Goal: Transaction & Acquisition: Purchase product/service

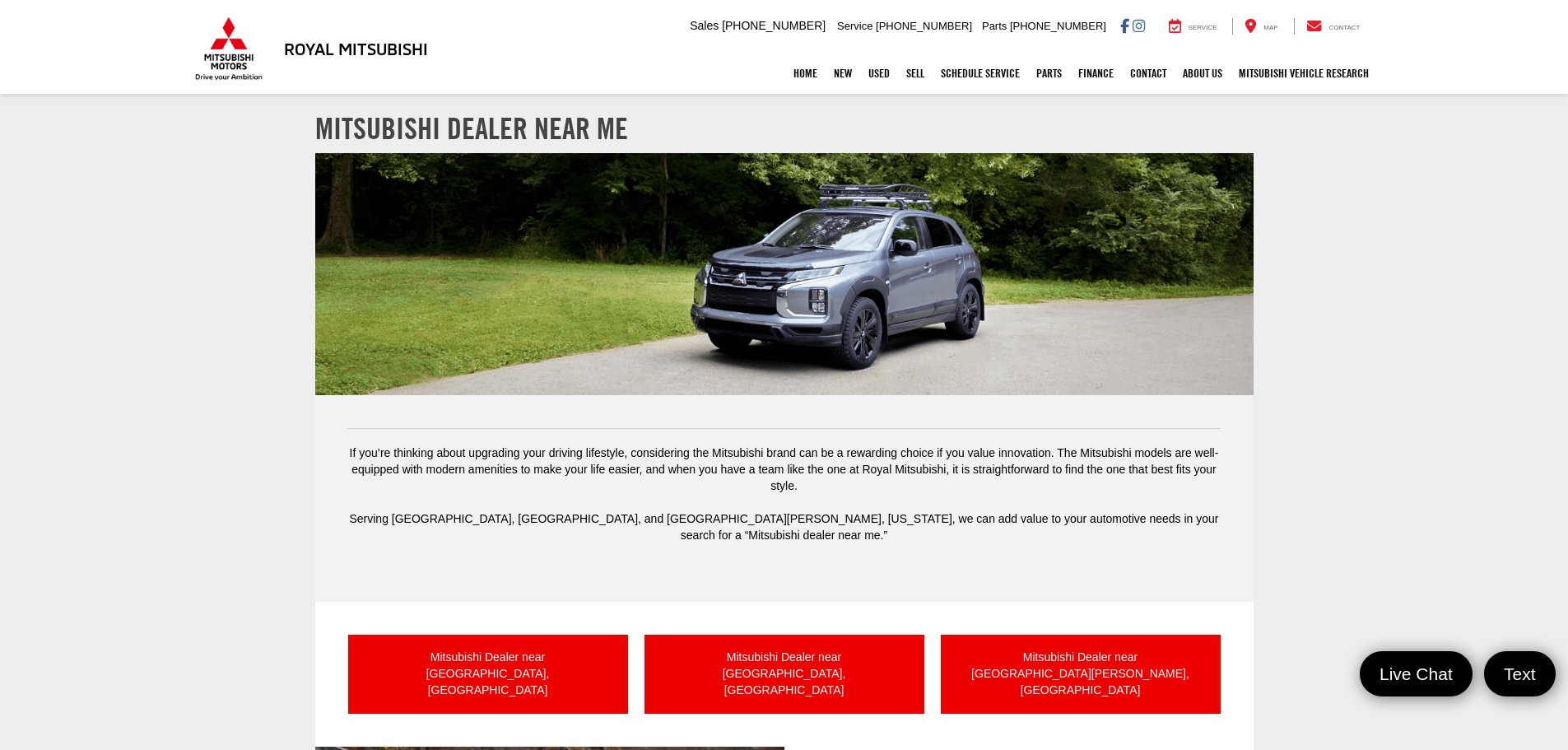
click at [558, 612] on div "Mitsubishi Dealer near [GEOGRAPHIC_DATA], LA Mitsubishi Dealer near [GEOGRAPHIC…" at bounding box center [784, 674] width 938 height 145
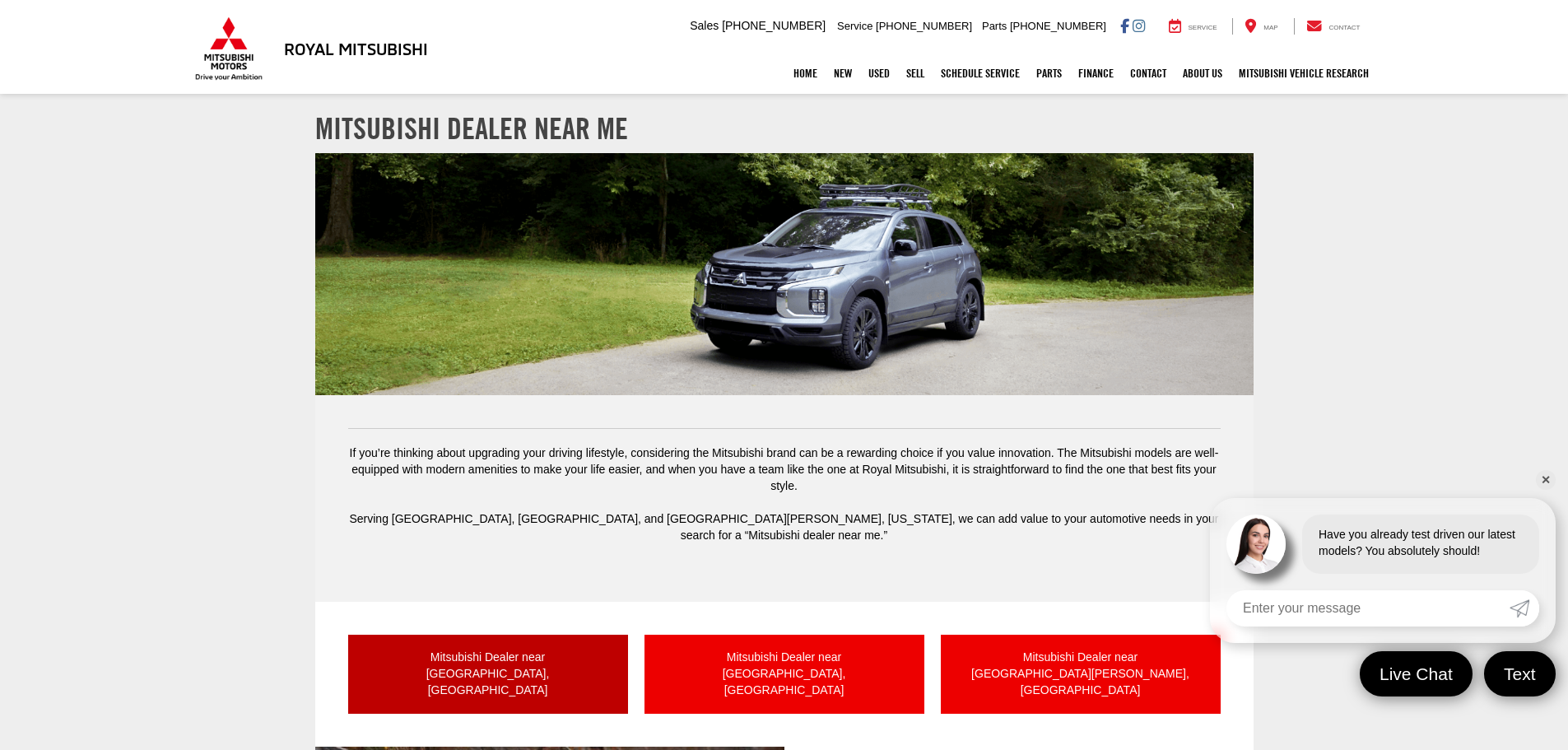
click at [531, 639] on link "Mitsubishi Dealer near [GEOGRAPHIC_DATA], [GEOGRAPHIC_DATA]" at bounding box center [488, 674] width 280 height 79
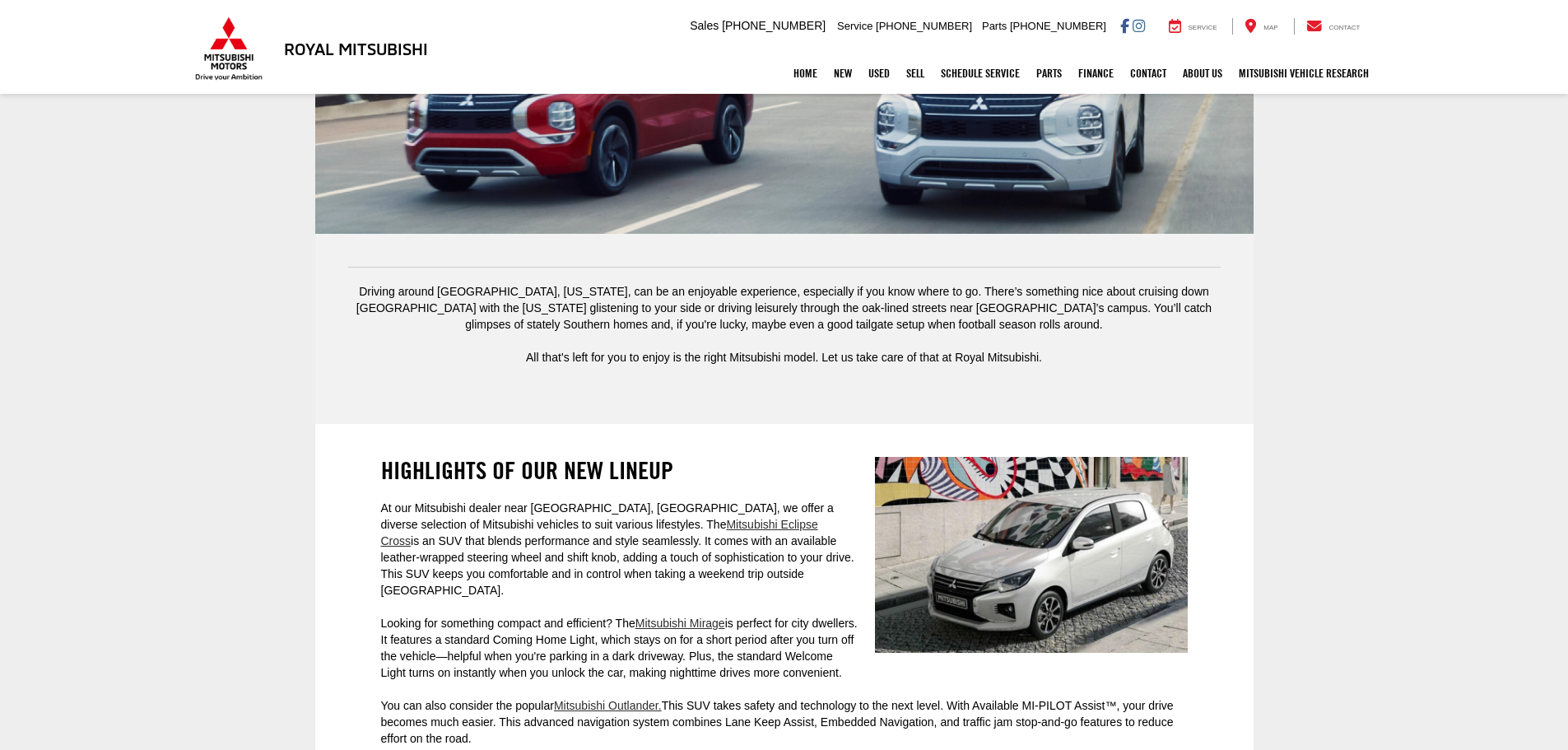
scroll to position [707, 0]
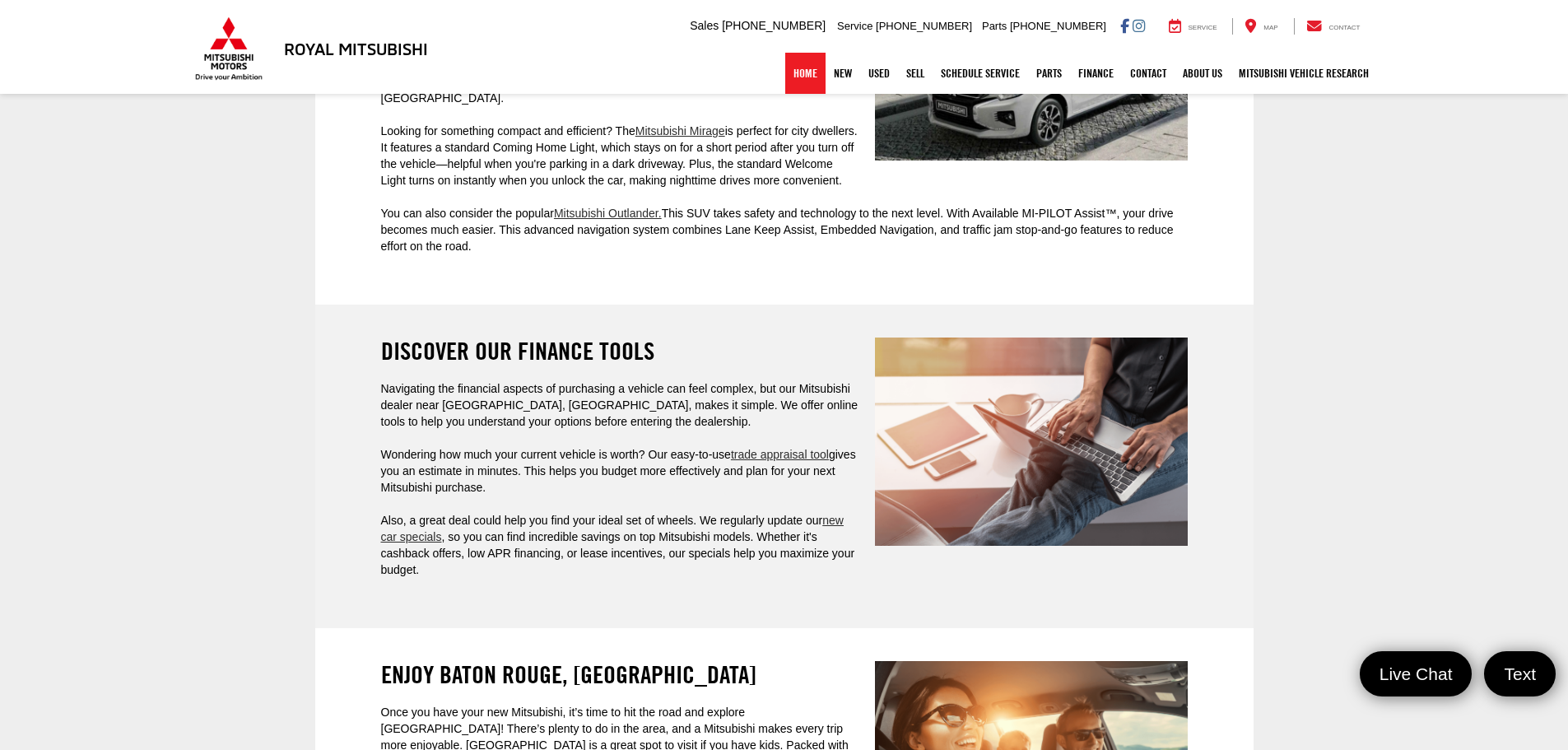
click at [785, 77] on link "Home" at bounding box center [805, 73] width 40 height 41
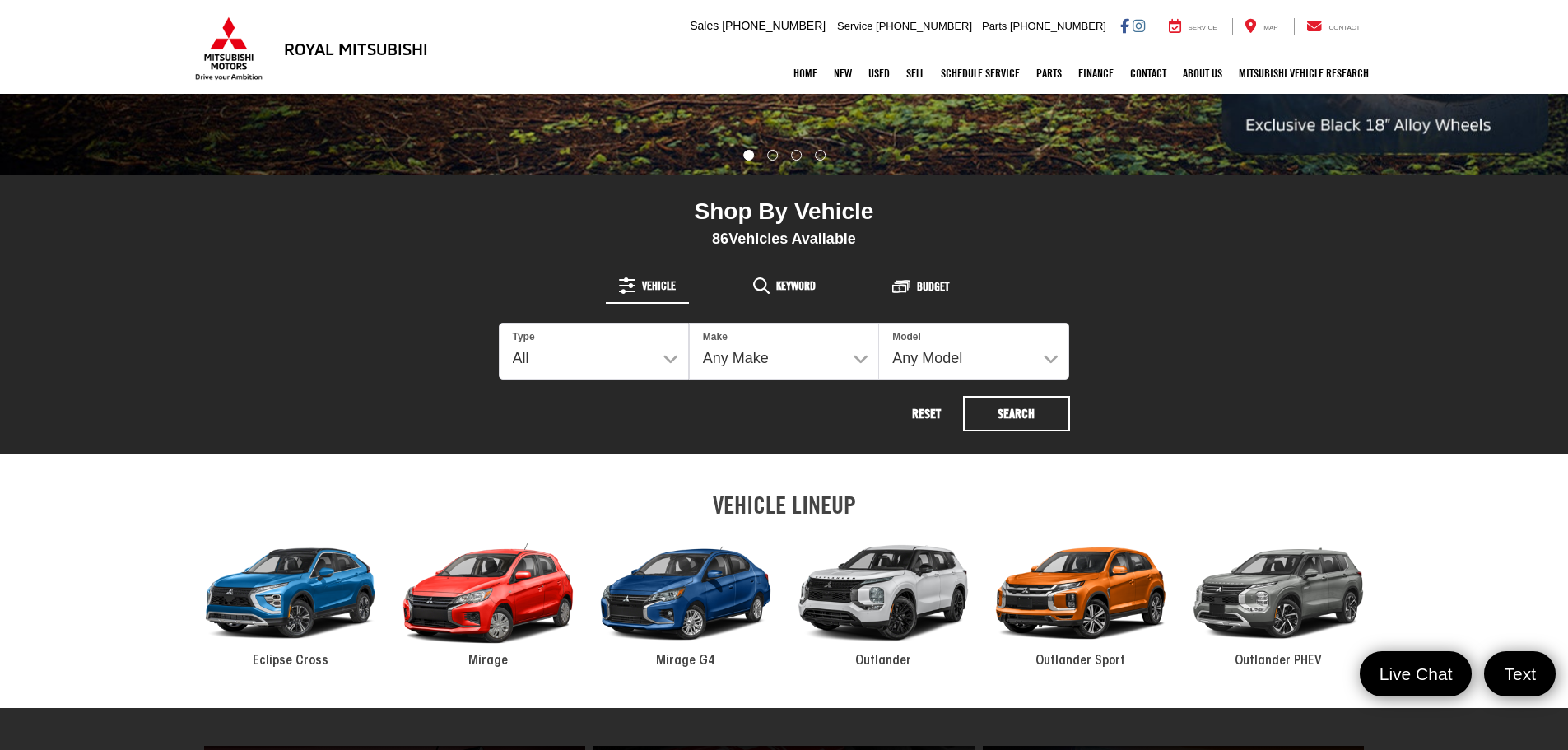
scroll to position [577, 0]
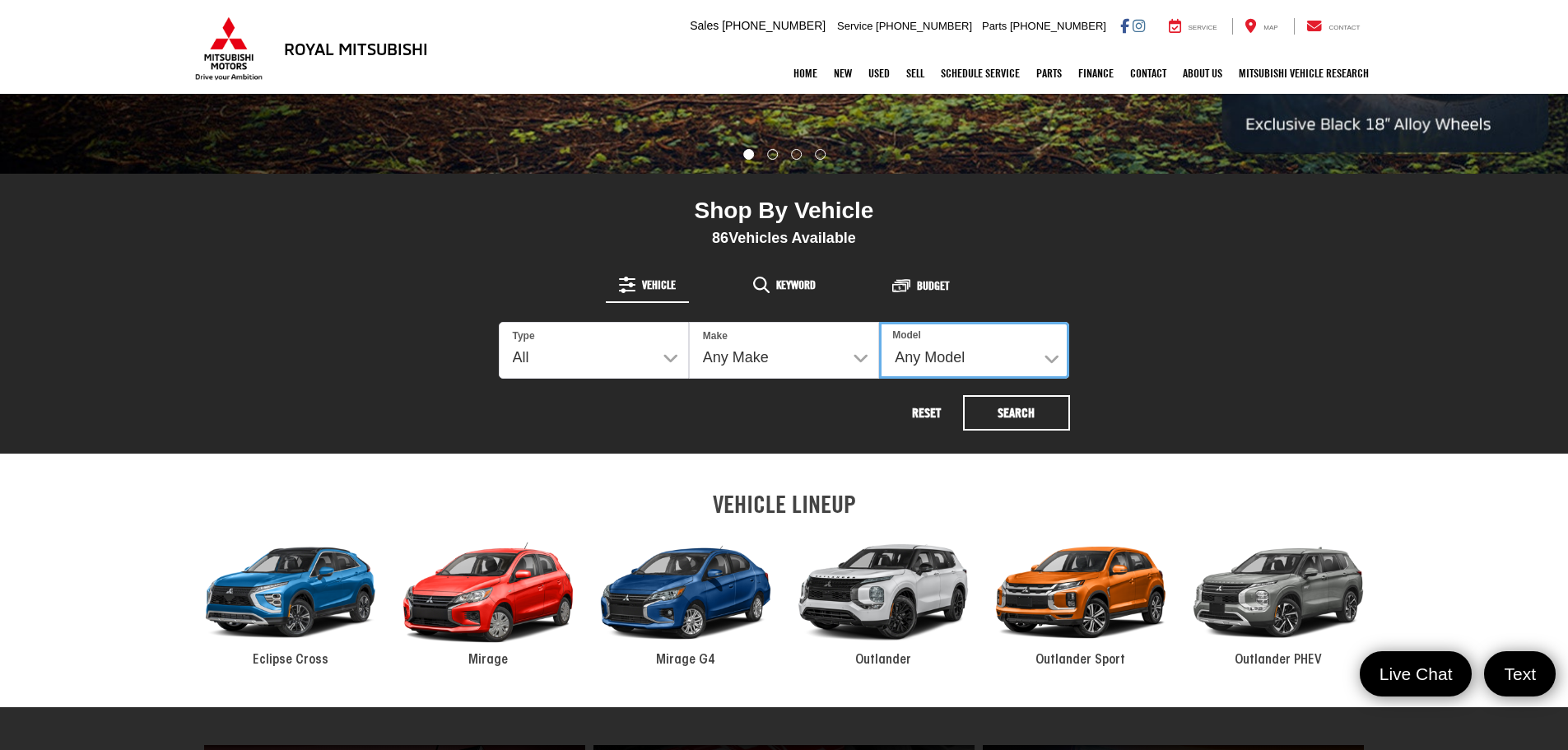
click at [1009, 363] on select "Any Model Accord Accord Hybrid Altima Charger Eclipse Cross Encore Envision Foc…" at bounding box center [974, 350] width 190 height 57
select select "Outlander"
click at [879, 322] on select "Any Model Accord Accord Hybrid Altima Charger Eclipse Cross Encore Envision Foc…" at bounding box center [974, 350] width 190 height 57
click at [1025, 412] on button "Search" at bounding box center [1016, 413] width 107 height 36
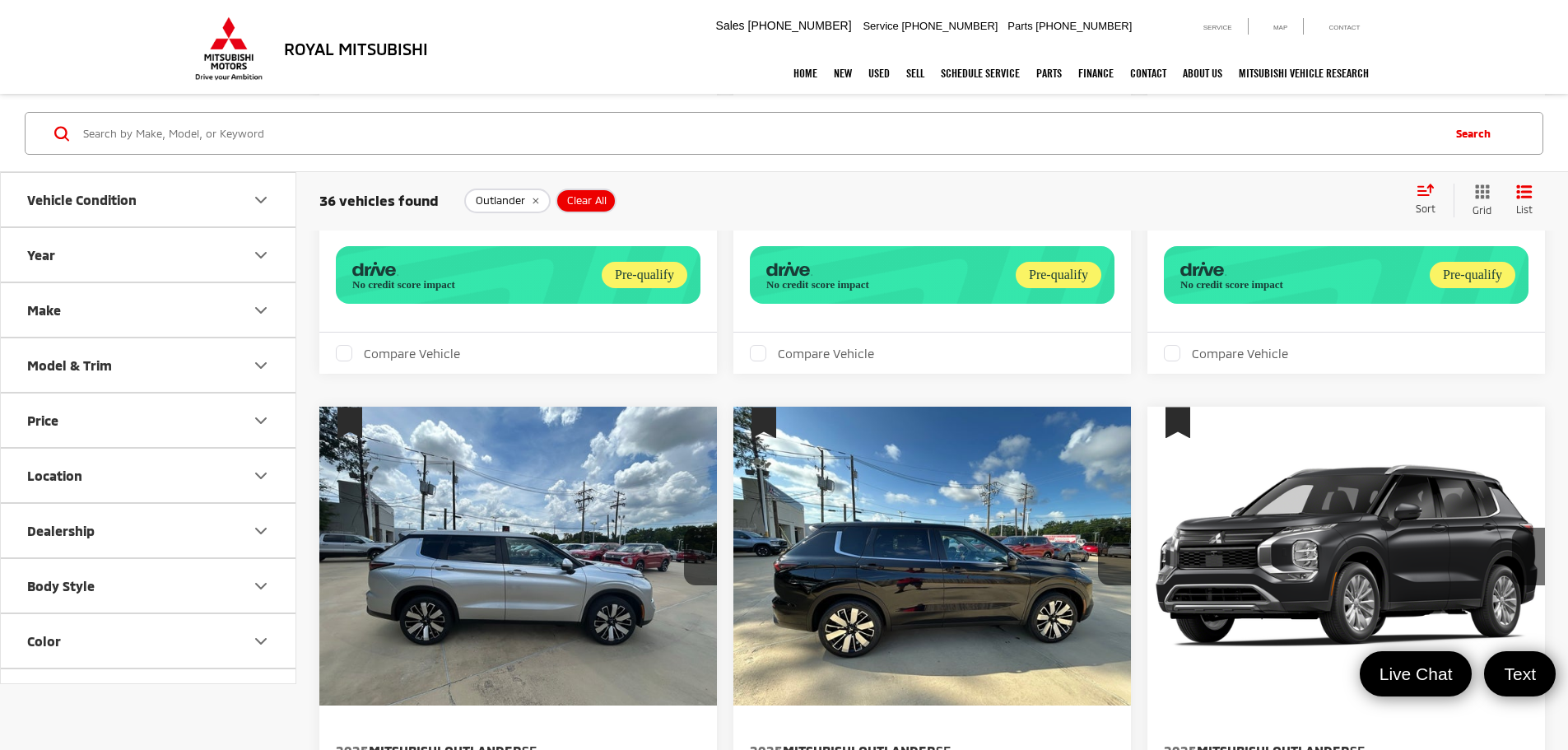
scroll to position [2577, 0]
